Goal: Navigation & Orientation: Find specific page/section

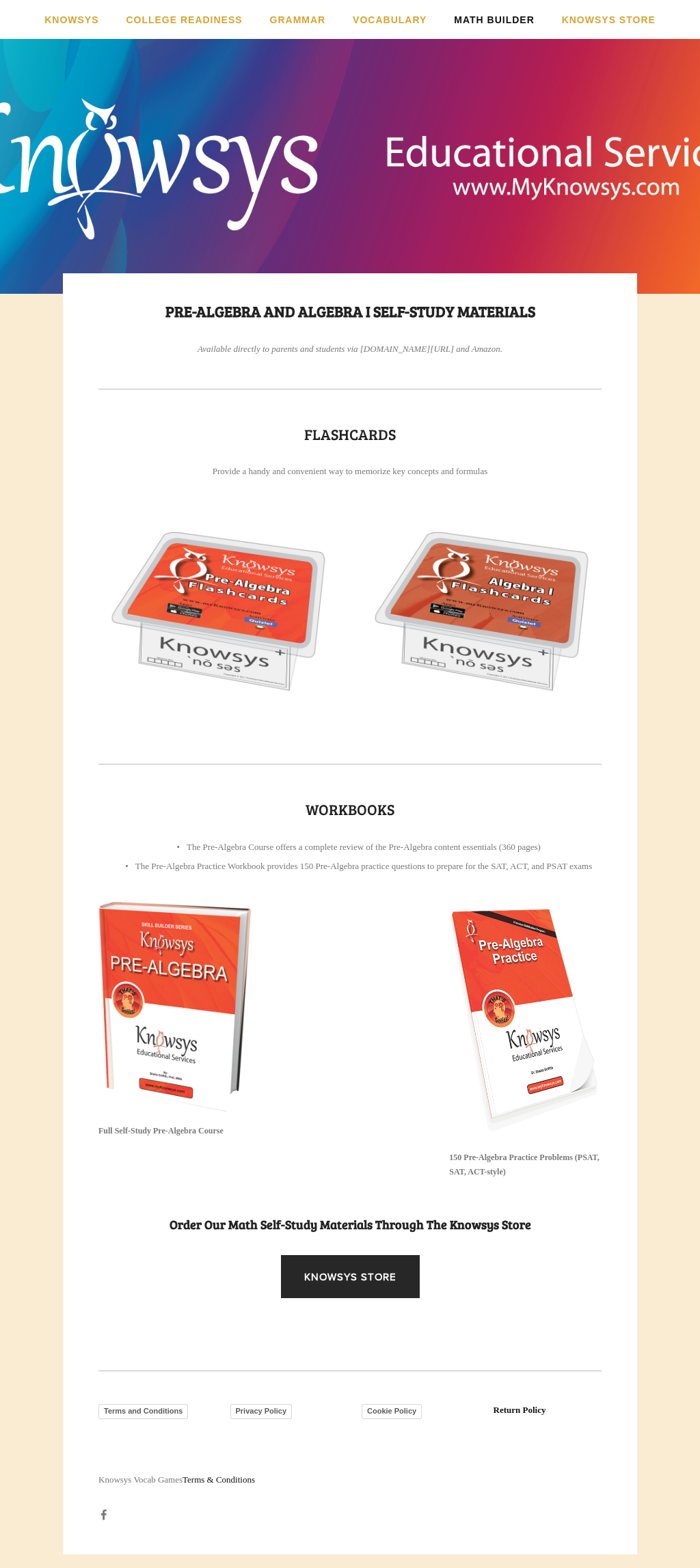
scroll to position [1, 0]
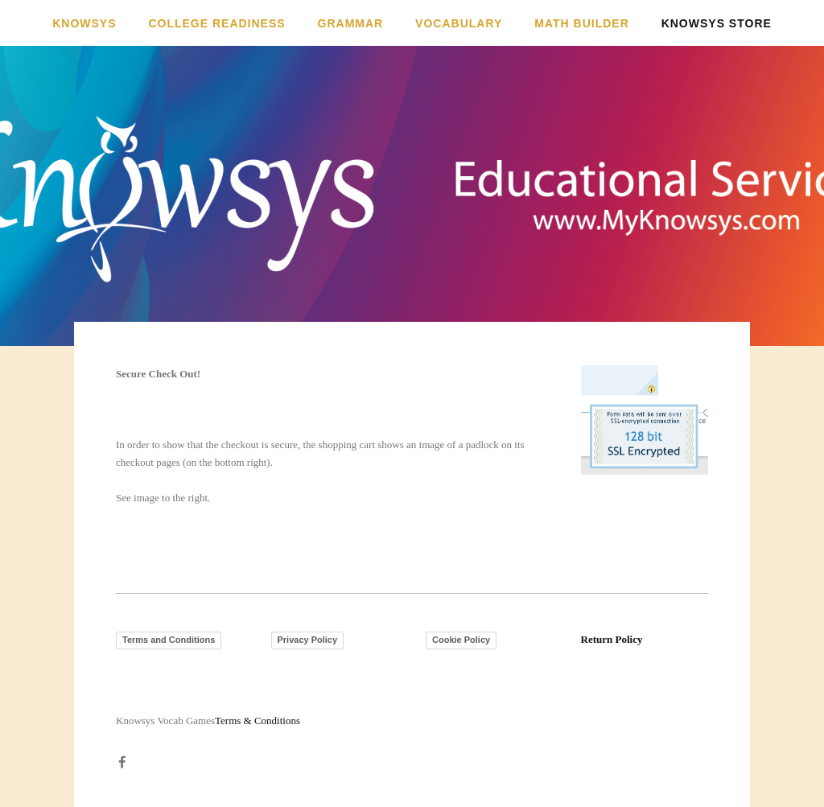
scroll to position [1, 0]
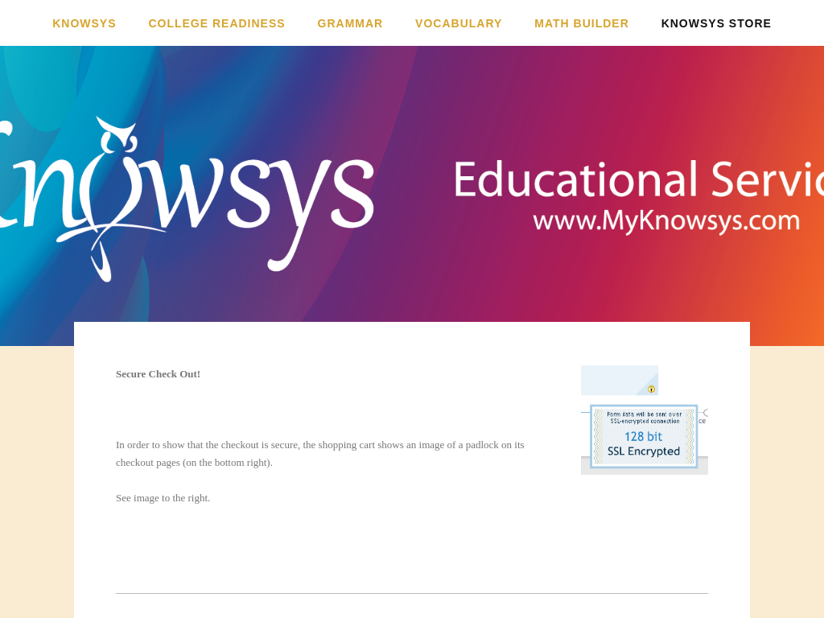
scroll to position [190, 0]
